Goal: Information Seeking & Learning: Learn about a topic

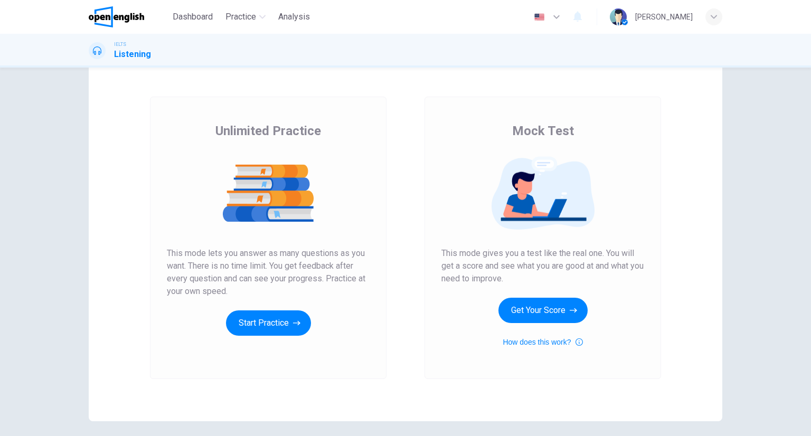
scroll to position [53, 0]
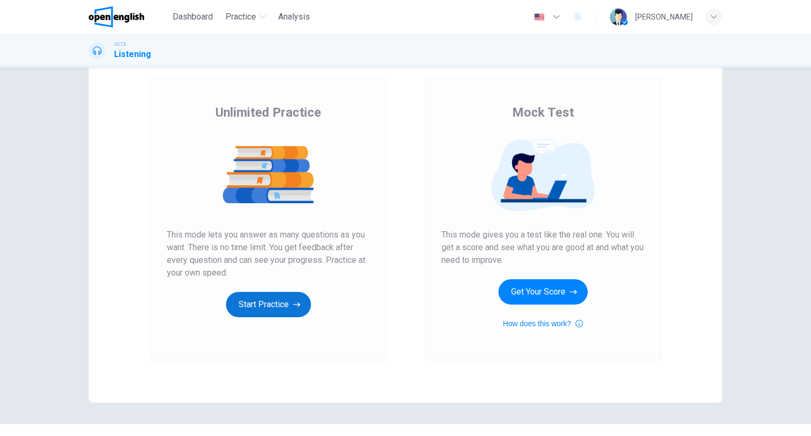
click at [255, 297] on button "Start Practice" at bounding box center [268, 304] width 85 height 25
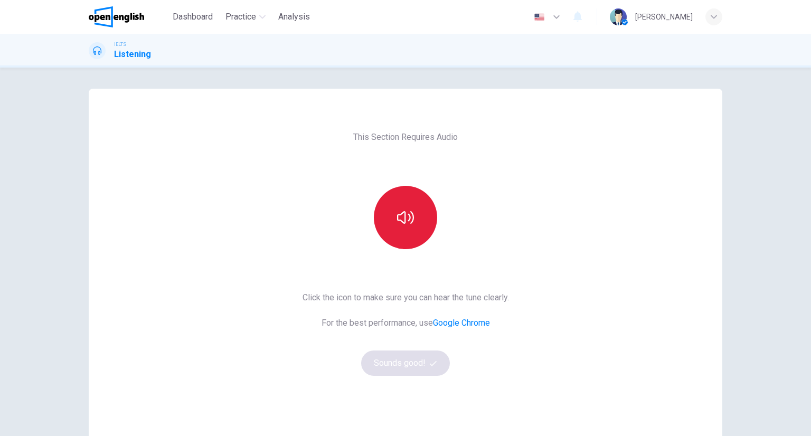
click at [414, 231] on button "button" at bounding box center [405, 217] width 63 height 63
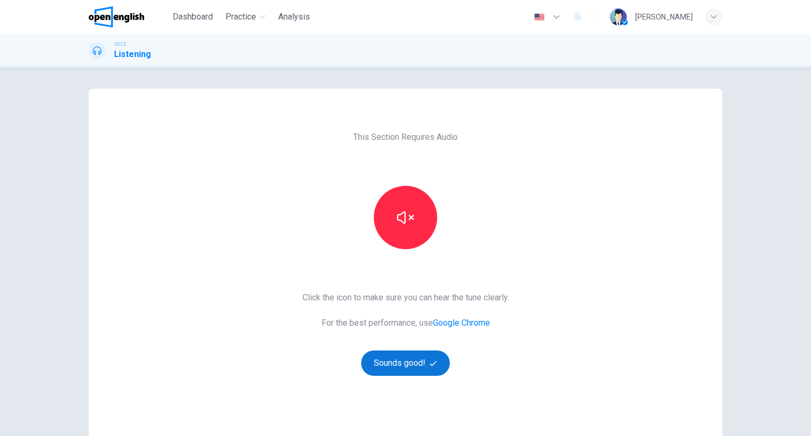
click at [423, 361] on button "Sounds good!" at bounding box center [405, 362] width 89 height 25
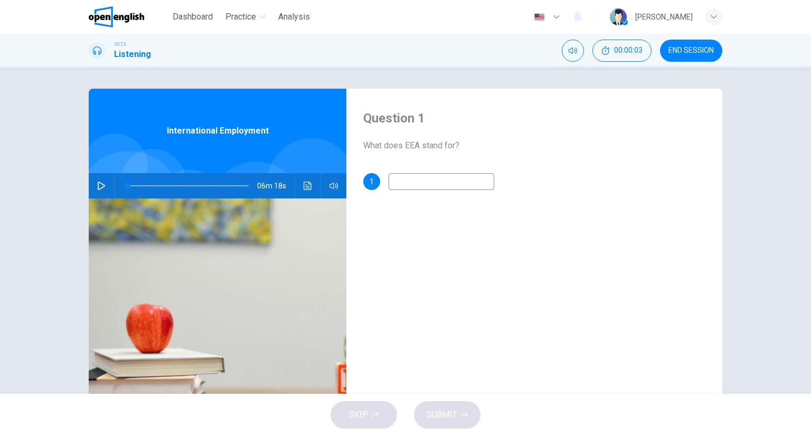
click at [98, 185] on icon "button" at bounding box center [101, 186] width 7 height 8
click at [97, 185] on icon "button" at bounding box center [101, 186] width 8 height 8
type input "**"
click at [700, 58] on button "END SESSION" at bounding box center [691, 51] width 62 height 22
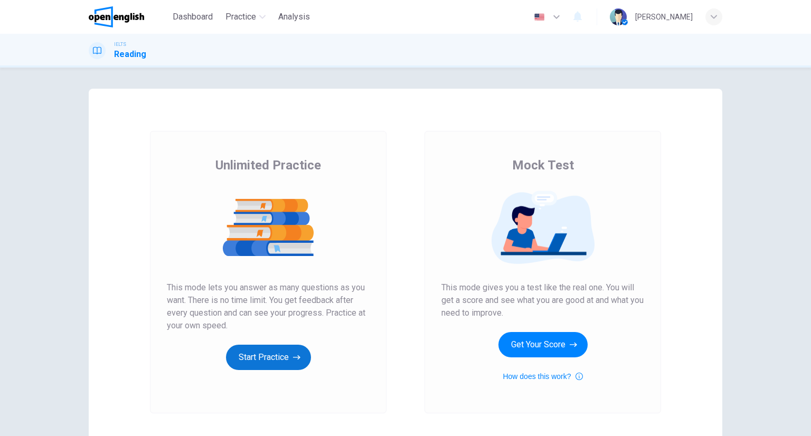
click at [257, 346] on button "Start Practice" at bounding box center [268, 357] width 85 height 25
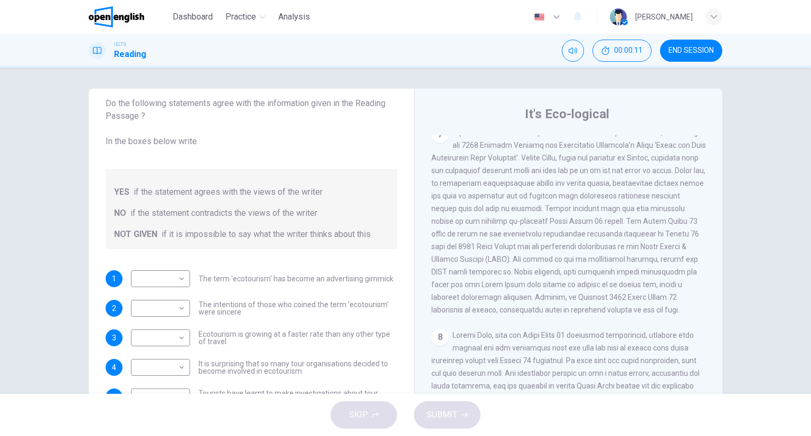
scroll to position [1005, 0]
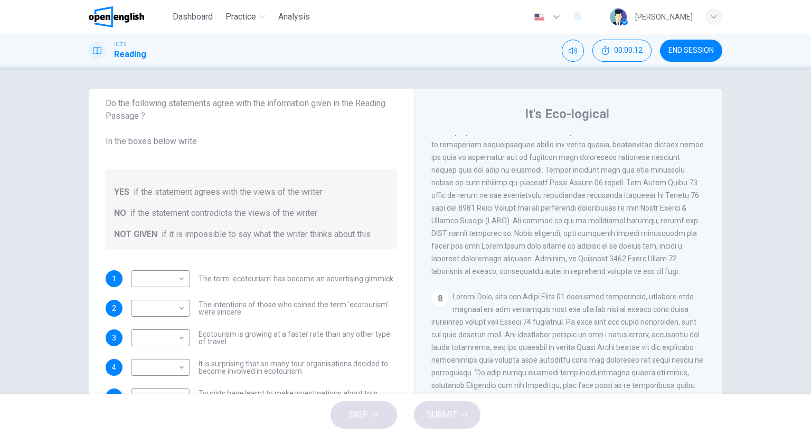
click at [129, 21] on img at bounding box center [116, 16] width 55 height 21
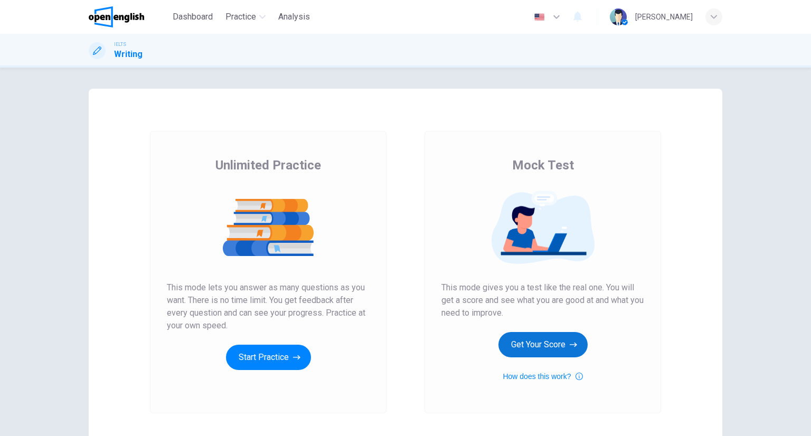
click at [513, 349] on button "Get Your Score" at bounding box center [542, 344] width 89 height 25
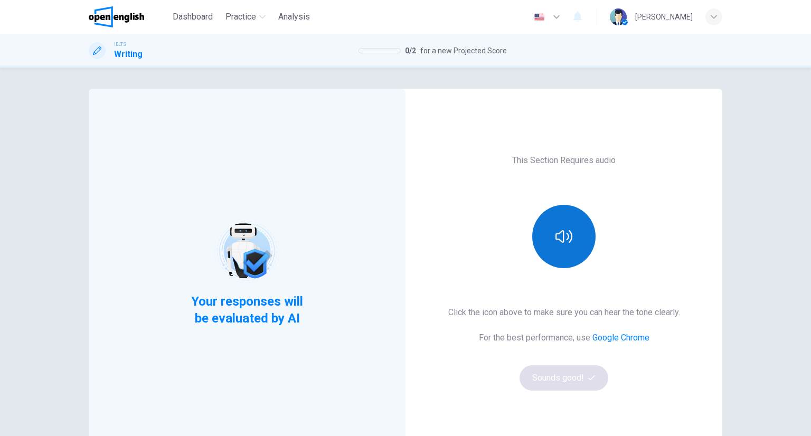
click at [579, 253] on button "button" at bounding box center [563, 236] width 63 height 63
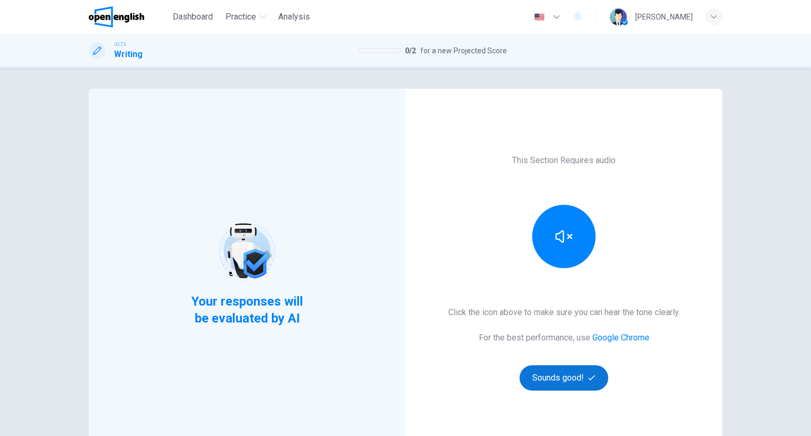
click at [562, 383] on button "Sounds good!" at bounding box center [563, 377] width 89 height 25
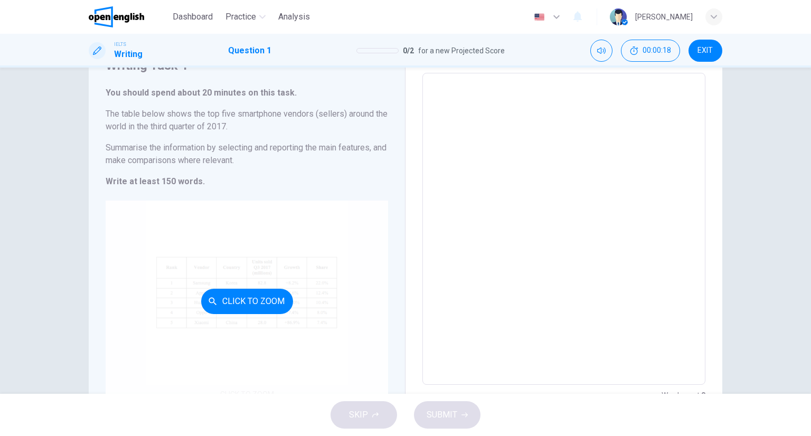
scroll to position [103, 0]
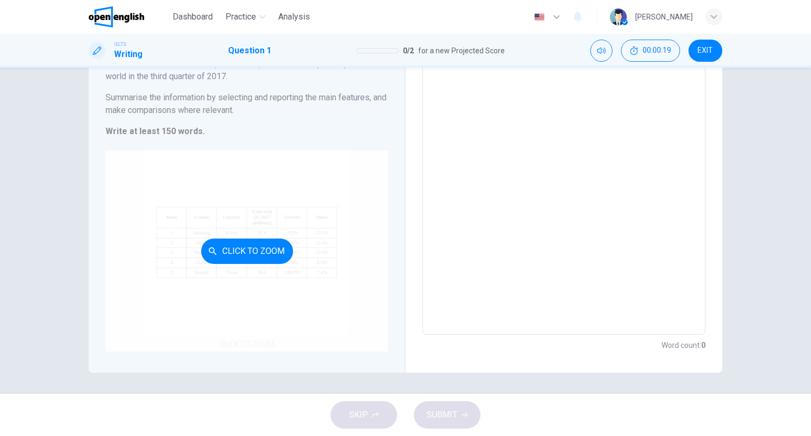
click at [266, 254] on button "Click to Zoom" at bounding box center [247, 251] width 92 height 25
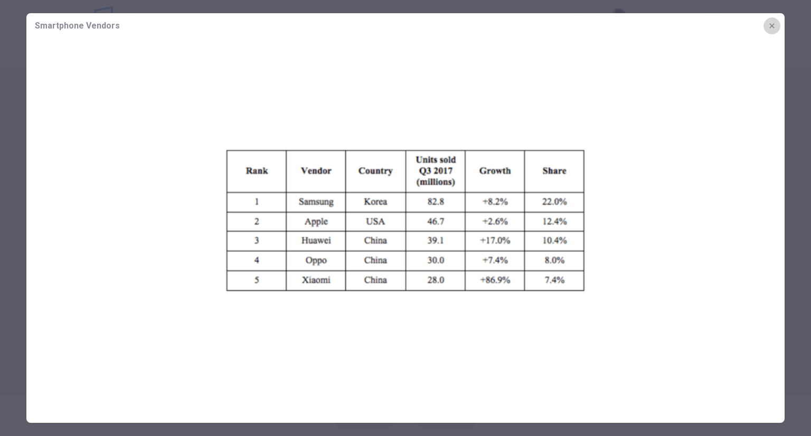
click at [772, 26] on icon "button" at bounding box center [771, 25] width 5 height 5
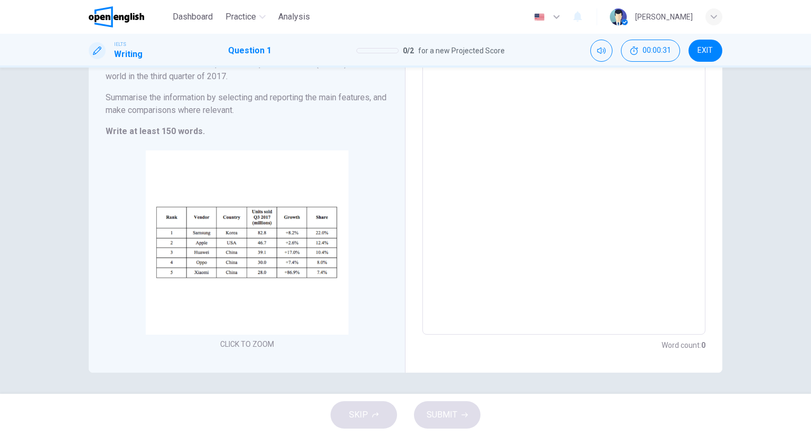
click at [705, 50] on span "EXIT" at bounding box center [704, 50] width 15 height 8
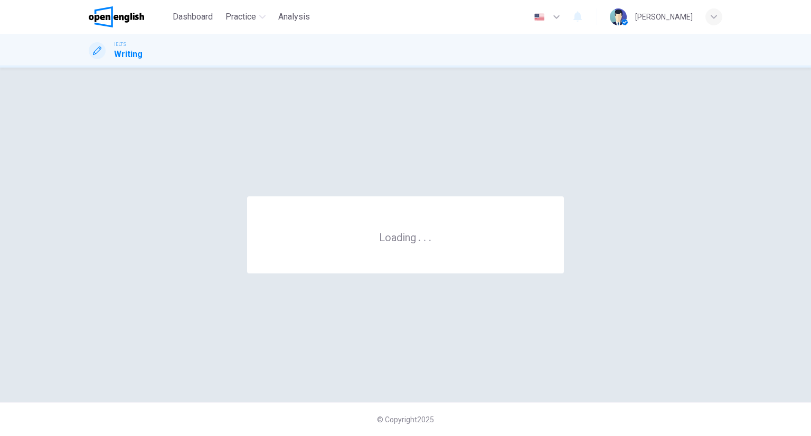
scroll to position [0, 0]
